Goal: Task Accomplishment & Management: Use online tool/utility

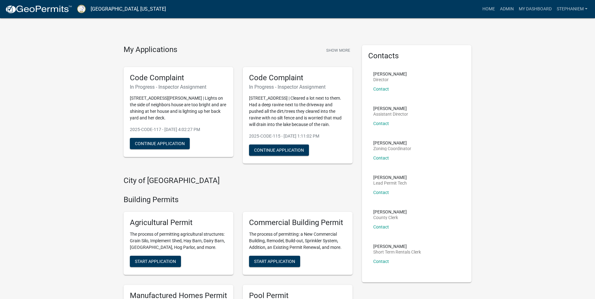
click at [503, 8] on link "Admin" at bounding box center [506, 9] width 19 height 12
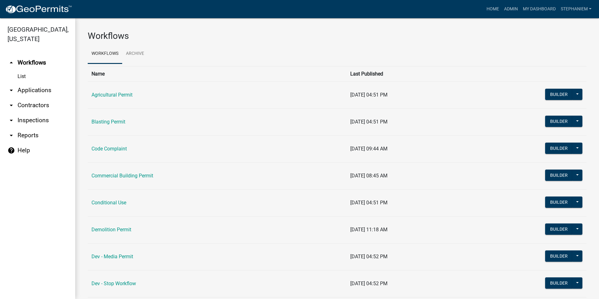
click at [36, 132] on link "arrow_drop_down Reports" at bounding box center [37, 135] width 75 height 15
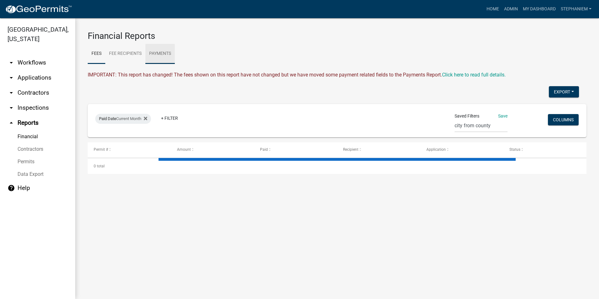
click at [163, 54] on link "Payments" at bounding box center [159, 54] width 29 height 20
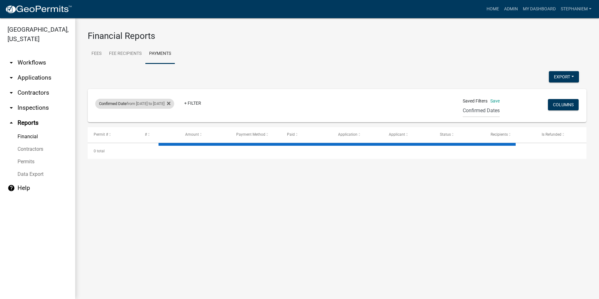
click at [158, 105] on div "Confirmed Date from [DATE] to [DATE]" at bounding box center [134, 104] width 79 height 10
select select "custom"
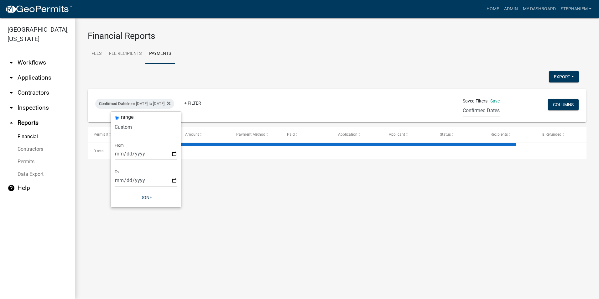
select select "3: 100"
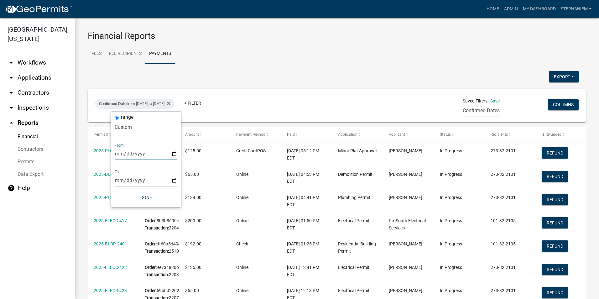
click at [175, 150] on input "[DATE]" at bounding box center [146, 153] width 63 height 13
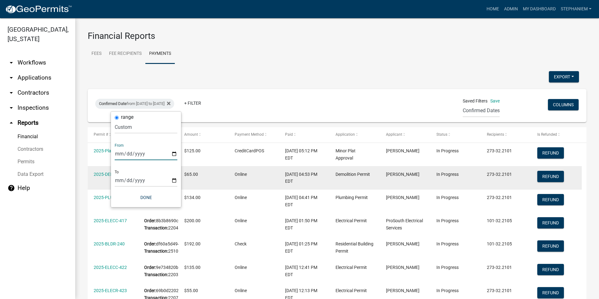
type input "[DATE]"
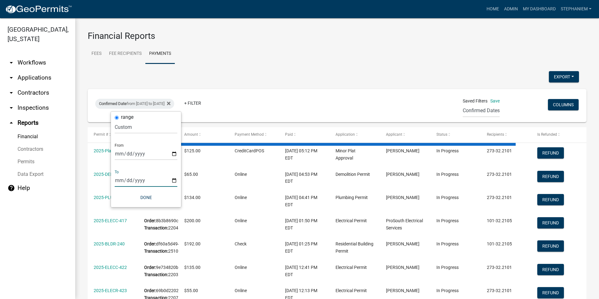
click at [174, 183] on input "[DATE]" at bounding box center [146, 180] width 63 height 13
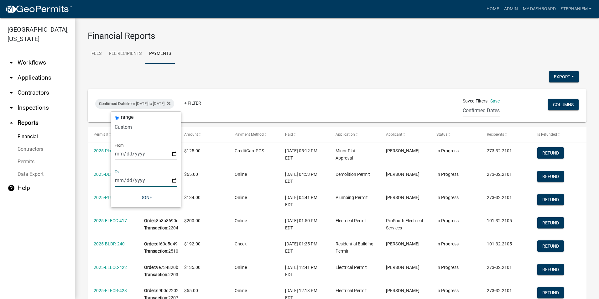
type input "[DATE]"
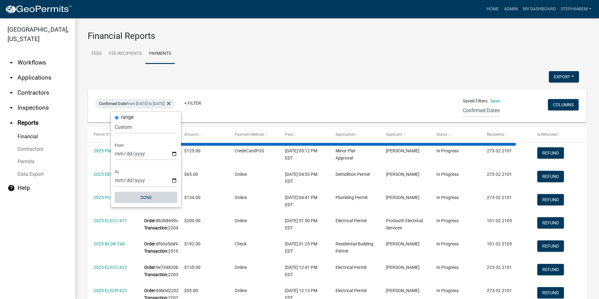
click at [153, 200] on button "Done" at bounding box center [146, 197] width 63 height 11
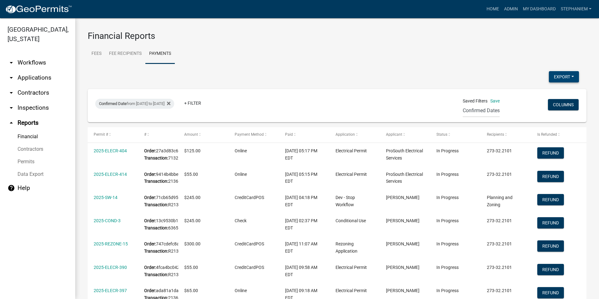
click at [560, 80] on button "Export" at bounding box center [564, 76] width 30 height 11
click at [534, 96] on button "Excel Format (.xlsx)" at bounding box center [550, 93] width 59 height 15
click at [585, 10] on link "StephanieM" at bounding box center [577, 9] width 36 height 12
click at [573, 43] on link "Account" at bounding box center [569, 40] width 50 height 15
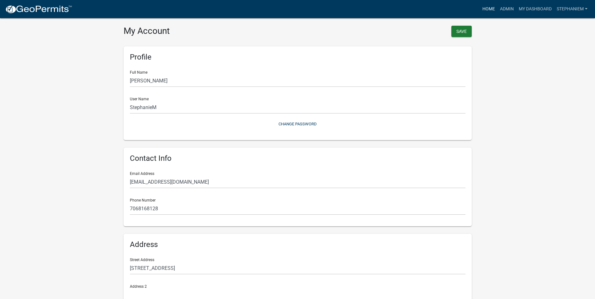
click at [488, 11] on link "Home" at bounding box center [489, 9] width 18 height 12
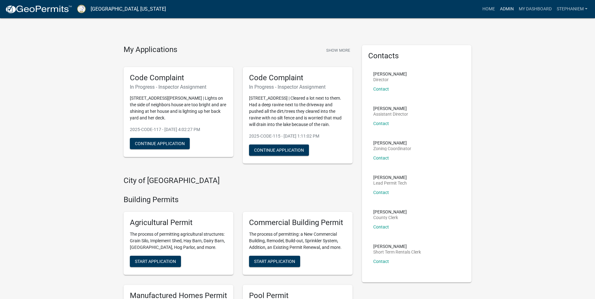
click at [506, 13] on link "Admin" at bounding box center [506, 9] width 19 height 12
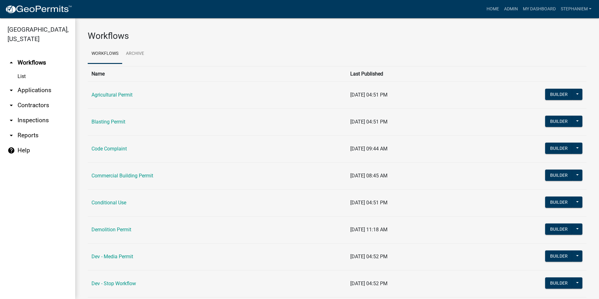
click at [28, 90] on link "arrow_drop_down Applications" at bounding box center [37, 90] width 75 height 15
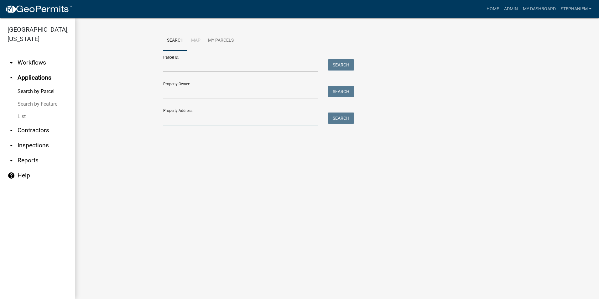
click at [164, 119] on input "Property Address:" at bounding box center [240, 119] width 155 height 13
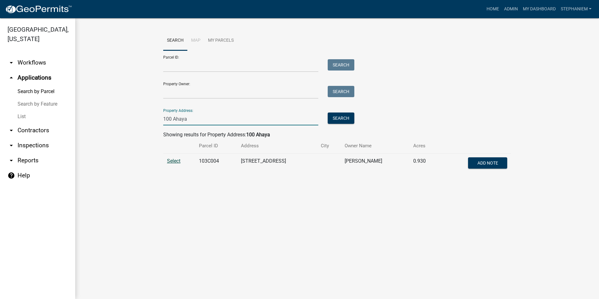
type input "100 Ahaya"
click at [171, 158] on span "Select" at bounding box center [173, 161] width 13 height 6
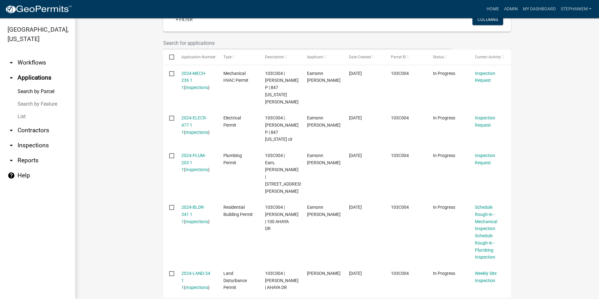
scroll to position [208, 0]
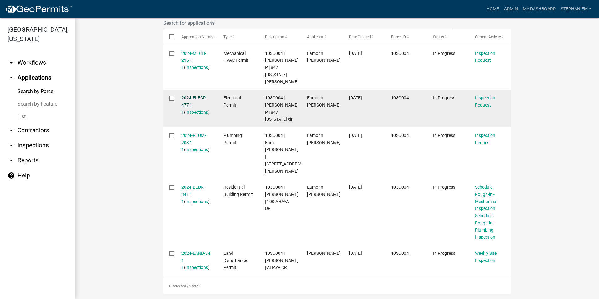
click at [192, 97] on link "2024-ELECR-477 1 1" at bounding box center [194, 104] width 26 height 19
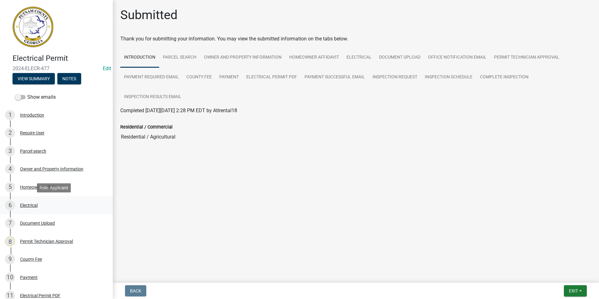
click at [48, 204] on div "6 Electrical" at bounding box center [54, 205] width 98 height 10
